Goal: Task Accomplishment & Management: Use online tool/utility

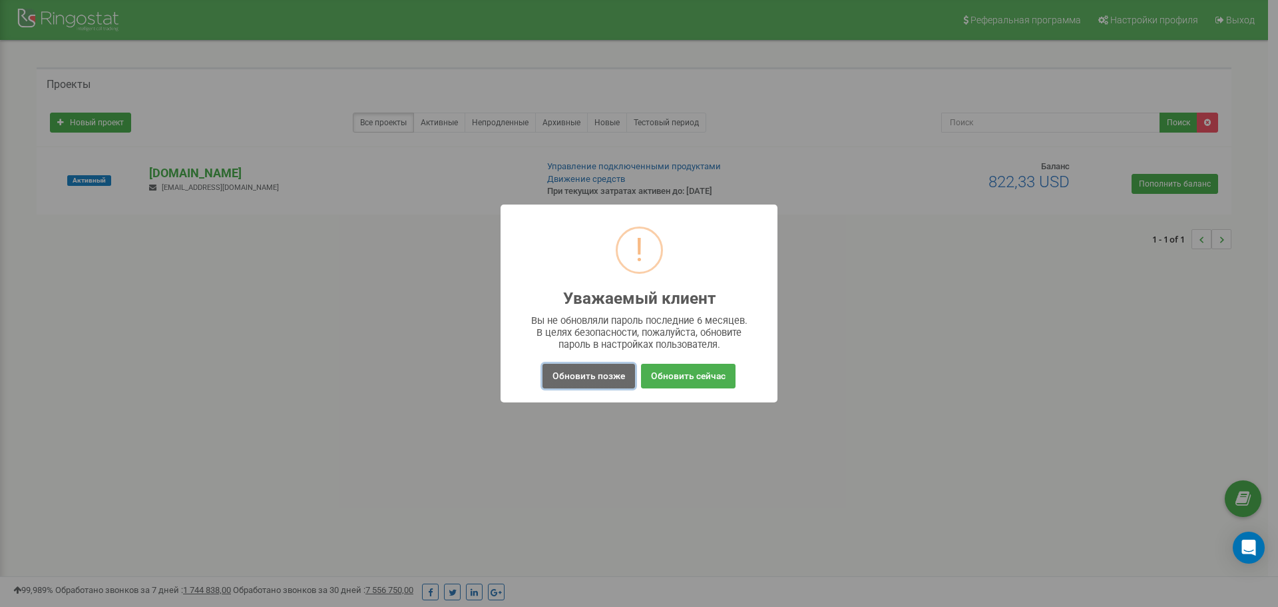
click at [599, 372] on button "Обновить позже" at bounding box center [589, 376] width 93 height 25
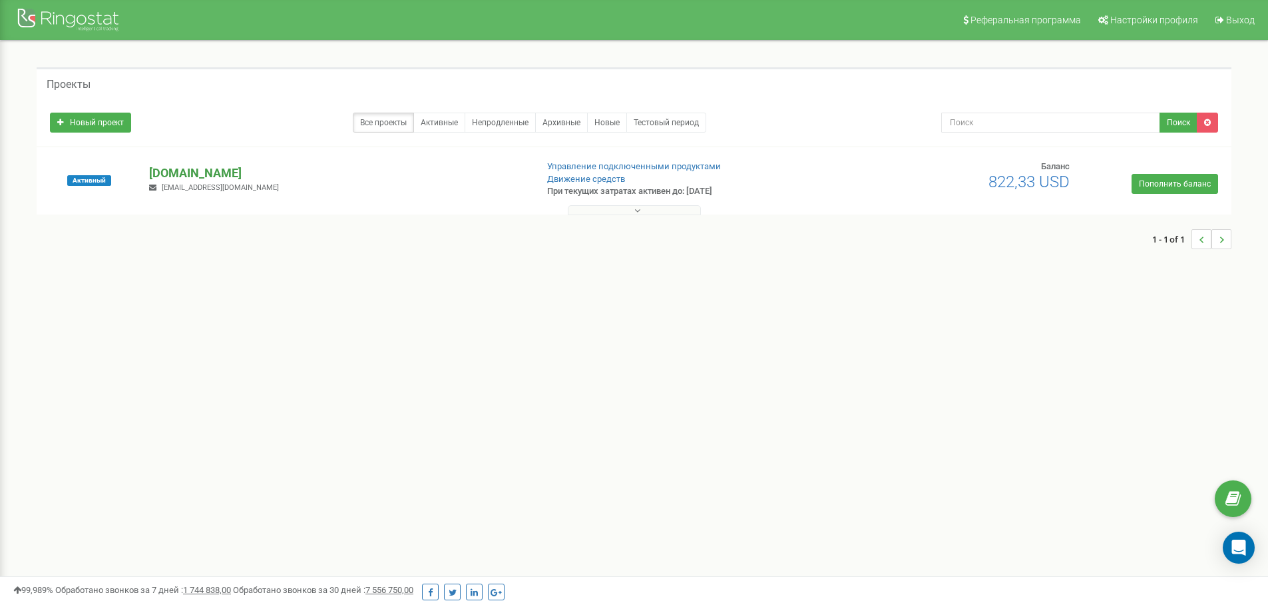
click at [181, 165] on p "[DOMAIN_NAME]" at bounding box center [337, 172] width 376 height 17
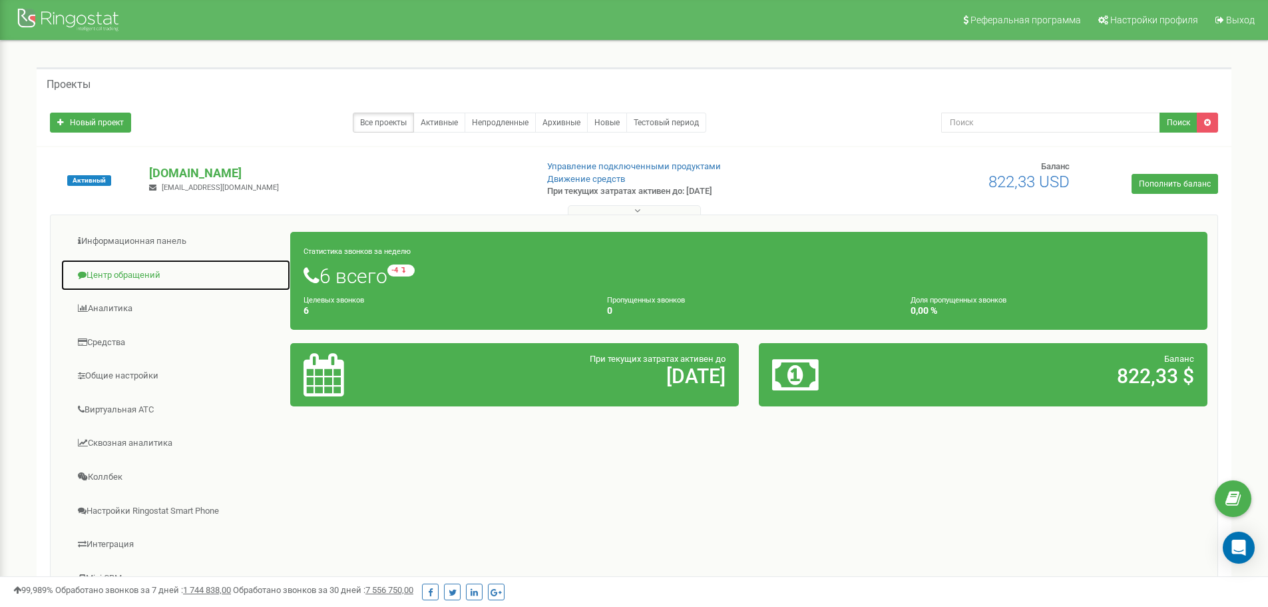
click at [129, 271] on link "Центр обращений" at bounding box center [176, 275] width 230 height 33
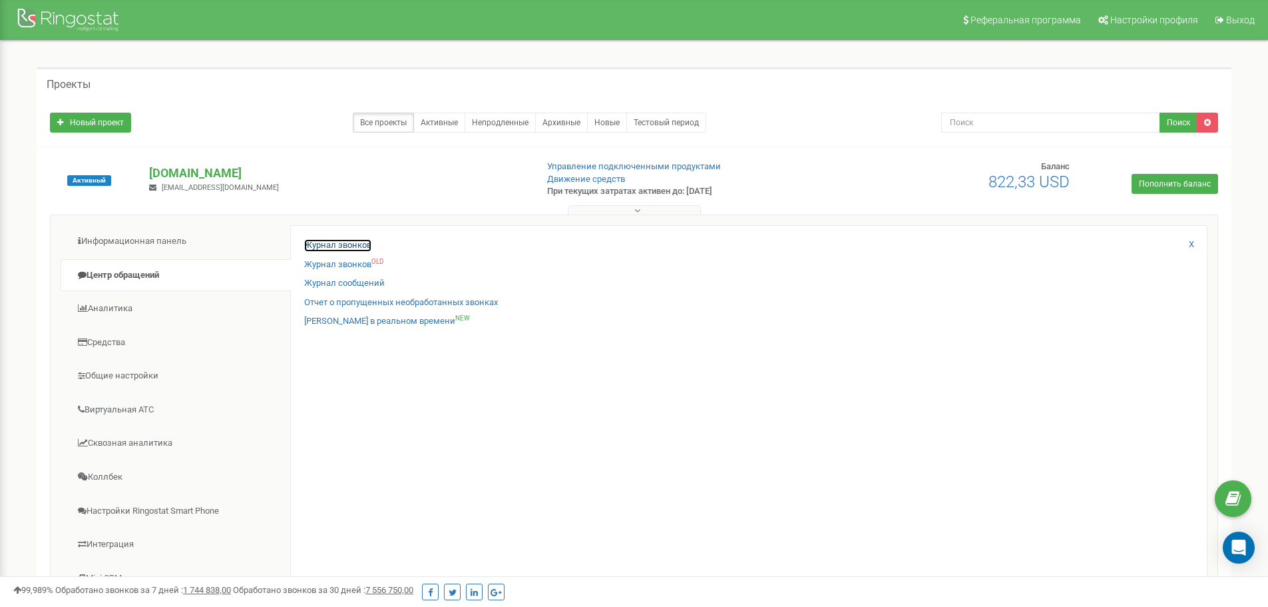
click at [344, 246] on link "Журнал звонков" at bounding box center [337, 245] width 67 height 13
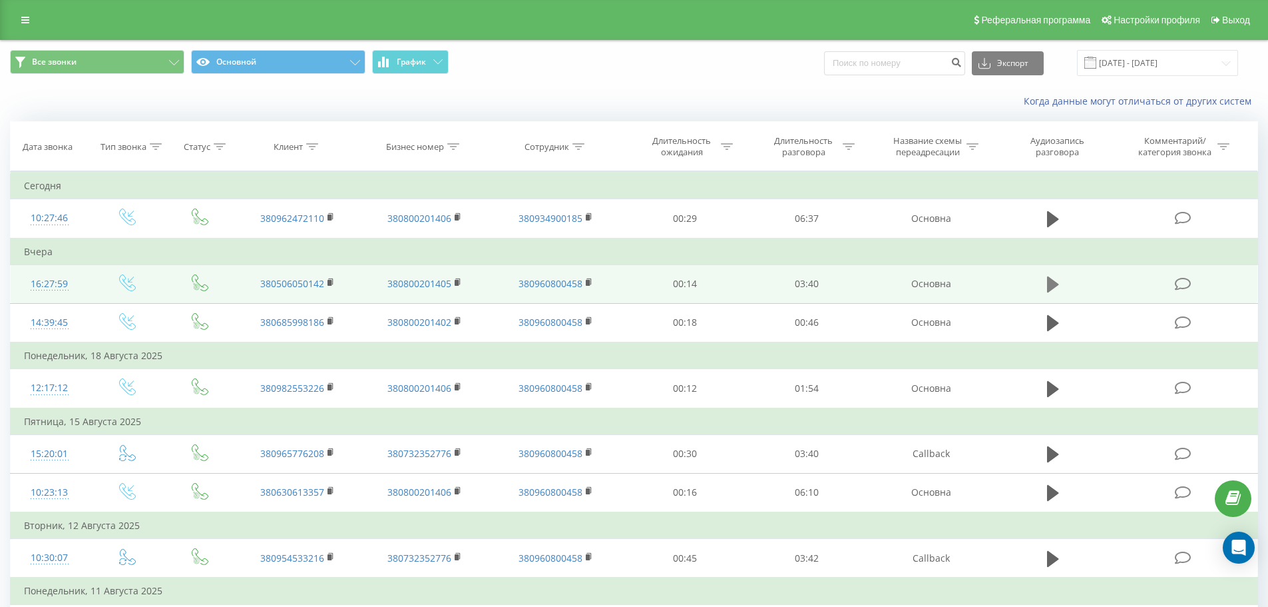
click at [1051, 282] on icon at bounding box center [1053, 284] width 12 height 16
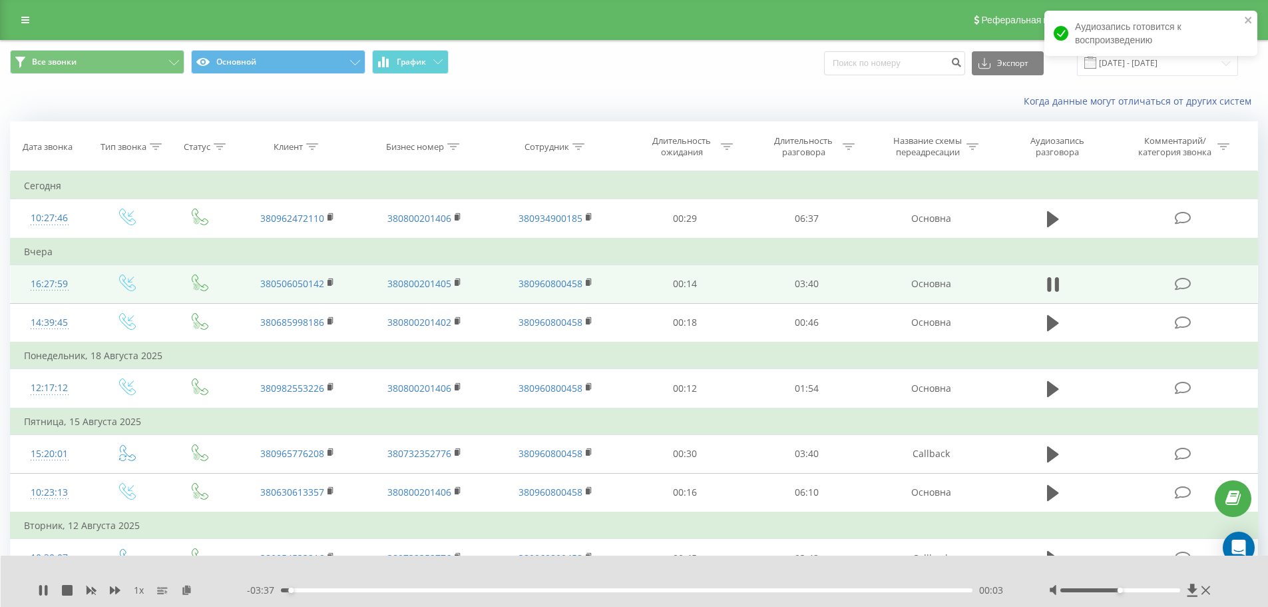
click at [1149, 592] on div at bounding box center [1131, 589] width 165 height 13
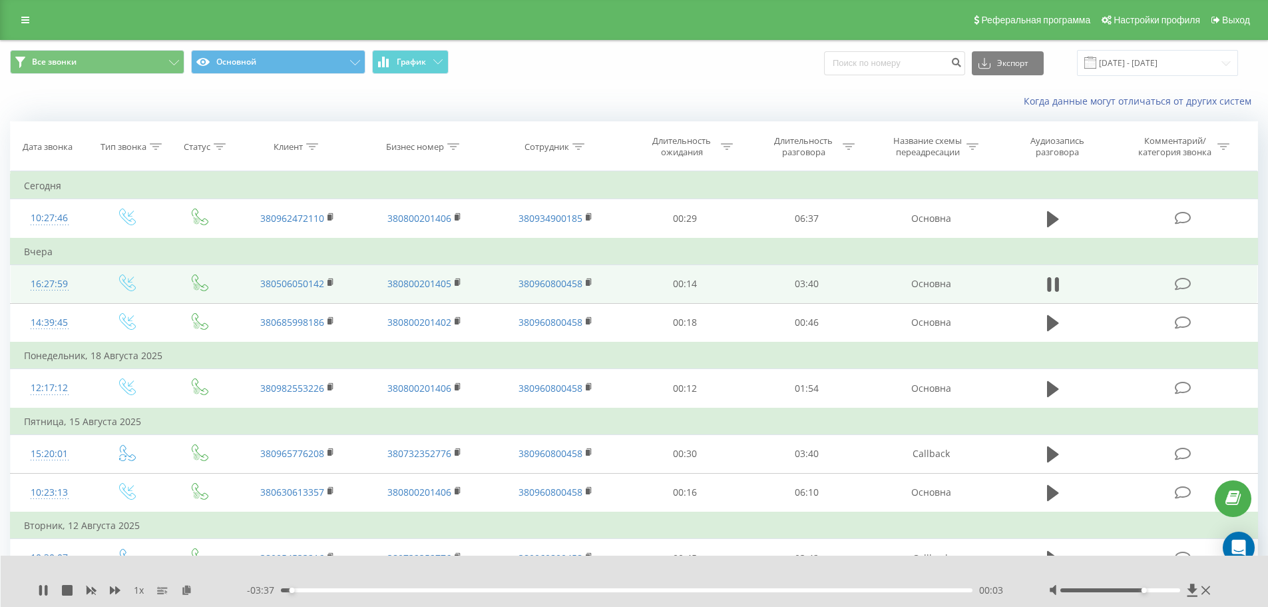
click at [1149, 590] on div at bounding box center [1121, 590] width 120 height 4
click at [322, 589] on div "00:13" at bounding box center [627, 590] width 692 height 4
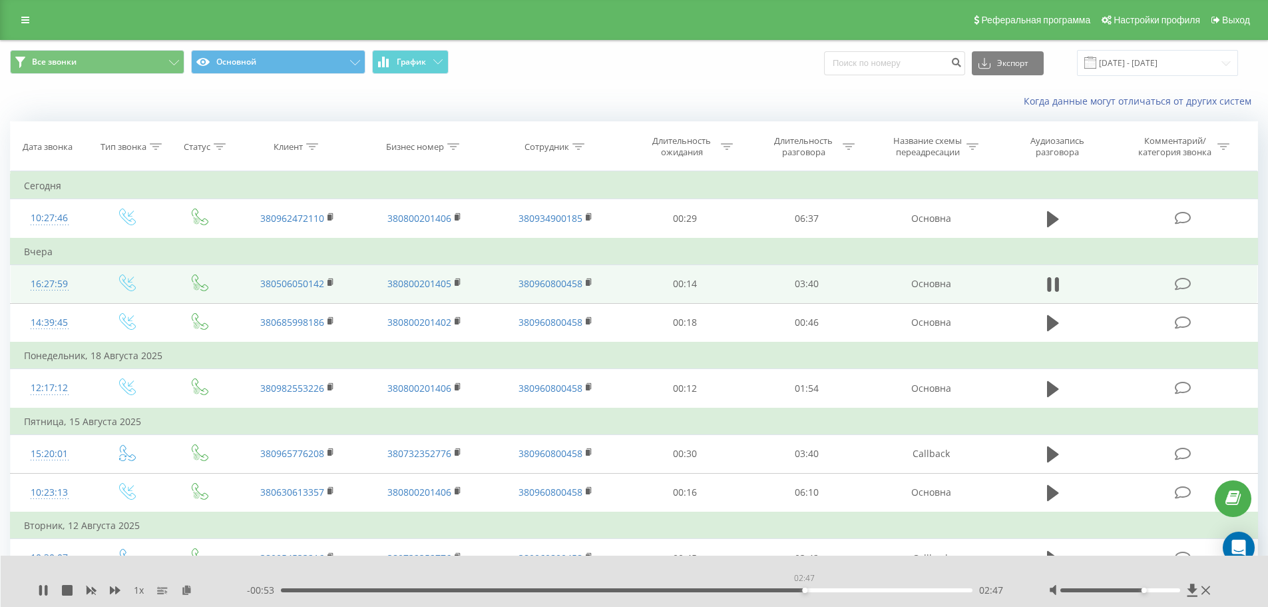
click at [804, 589] on div "02:47" at bounding box center [627, 590] width 692 height 4
click at [893, 589] on div "02:53" at bounding box center [627, 590] width 692 height 4
click at [42, 591] on icon at bounding box center [40, 590] width 3 height 11
